Goal: Task Accomplishment & Management: Complete application form

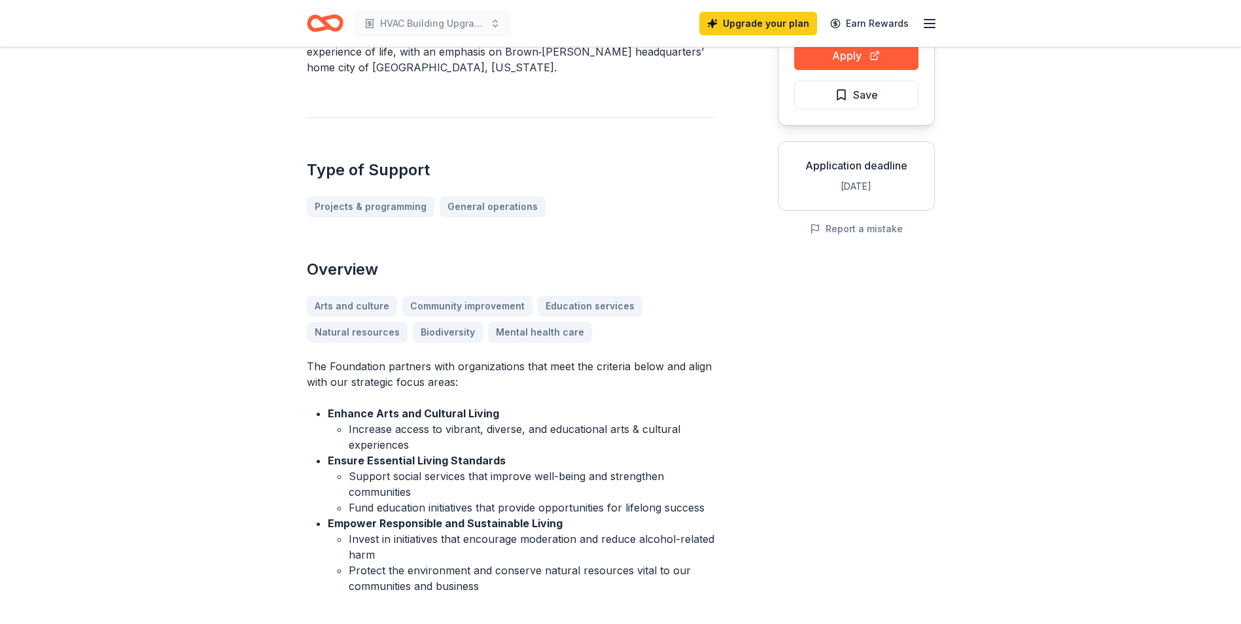
scroll to position [131, 0]
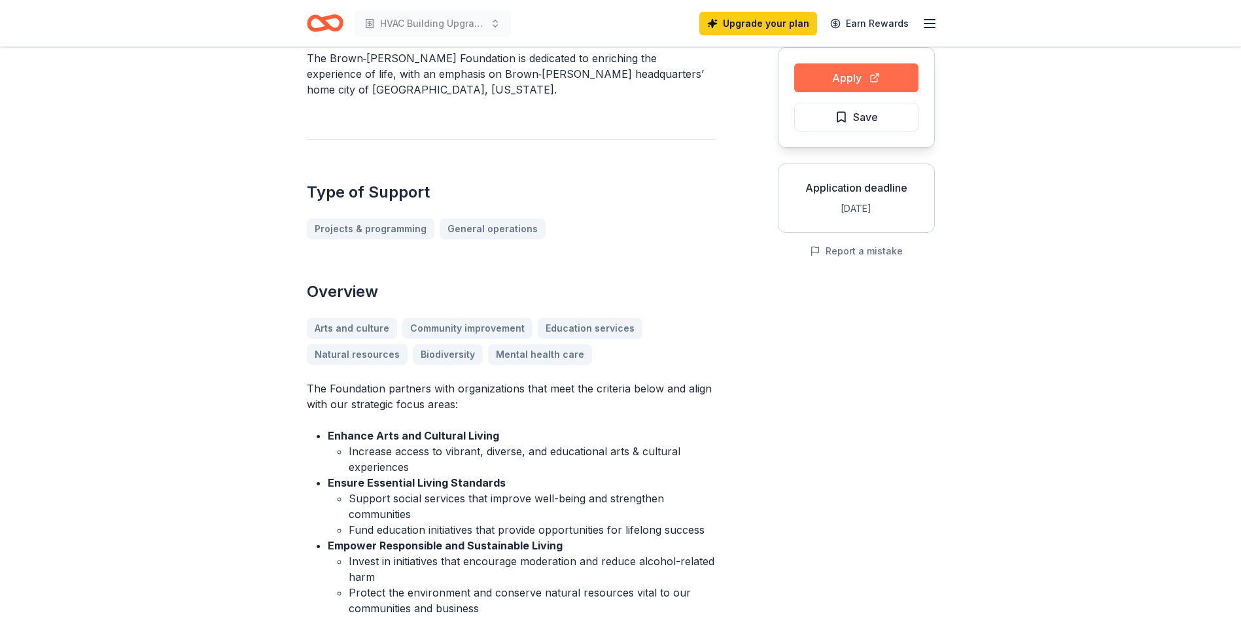
click at [865, 77] on button "Apply" at bounding box center [856, 77] width 124 height 29
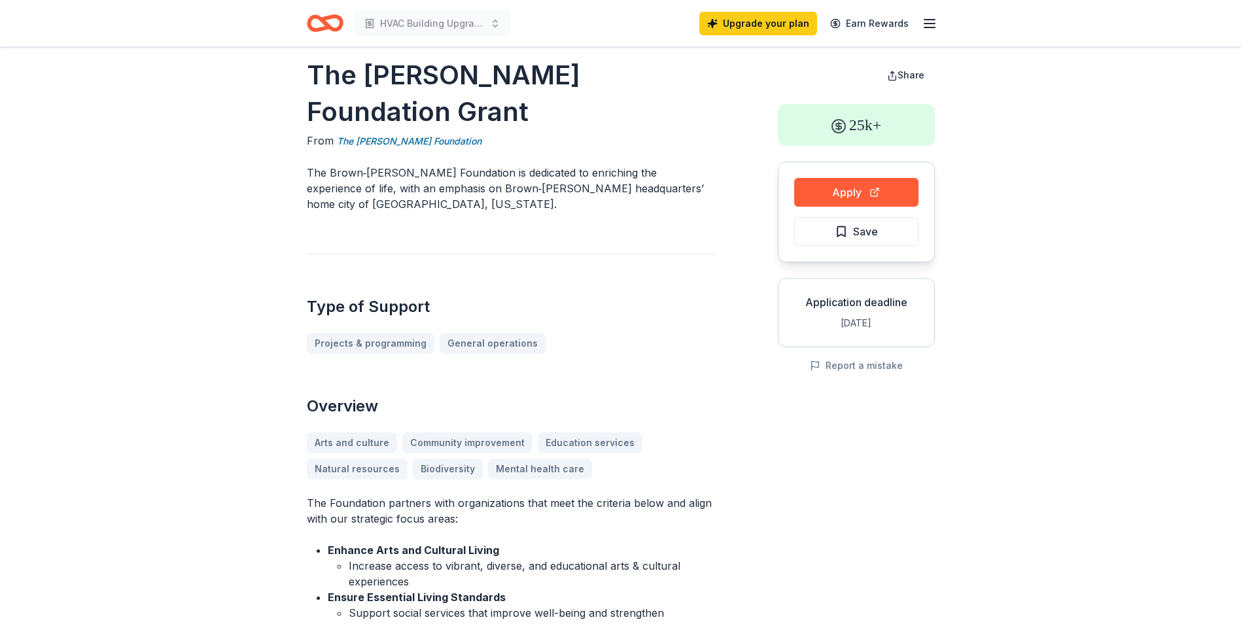
scroll to position [0, 0]
